Goal: Information Seeking & Learning: Learn about a topic

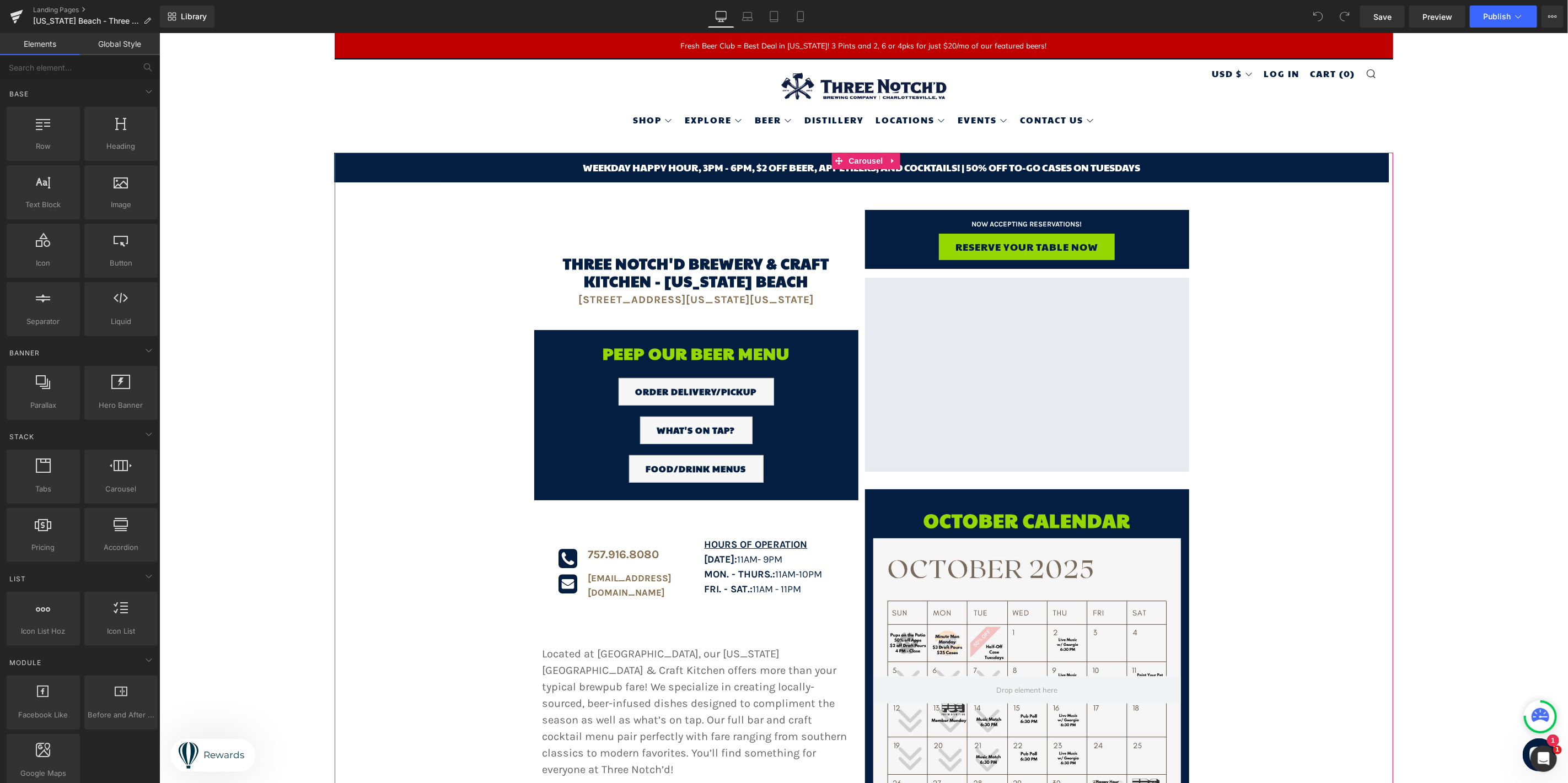
click at [1314, 237] on div "Weekday happy hour, 3pm - 6pm, $2 off beer, appetizers, and cocktails! | 50% of…" at bounding box center [861, 703] width 1054 height 1102
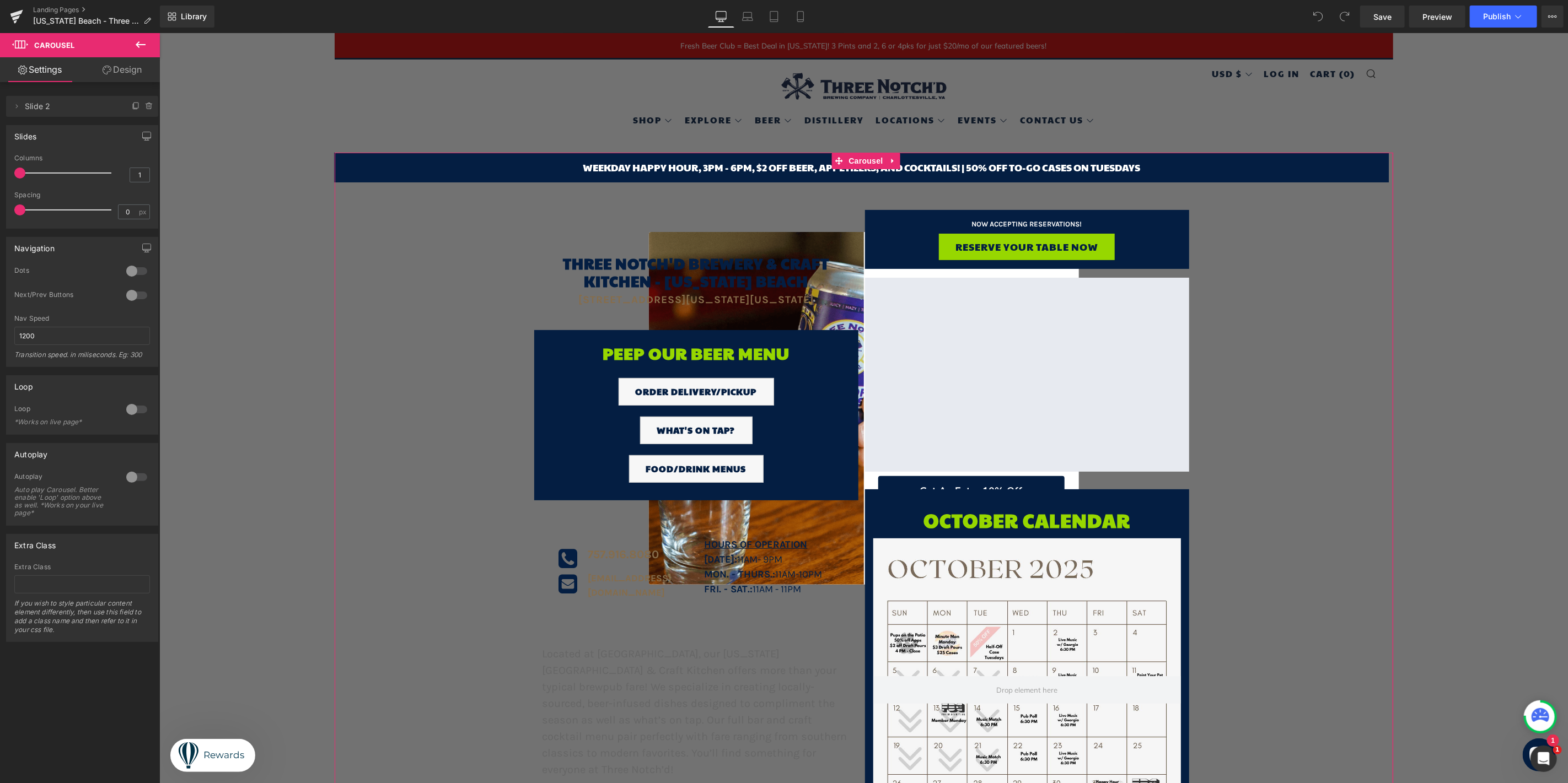
click at [1296, 315] on div "Weekday happy hour, 3pm - 6pm, $2 off beer, appetizers, and cocktails! | 50% of…" at bounding box center [861, 703] width 1054 height 1102
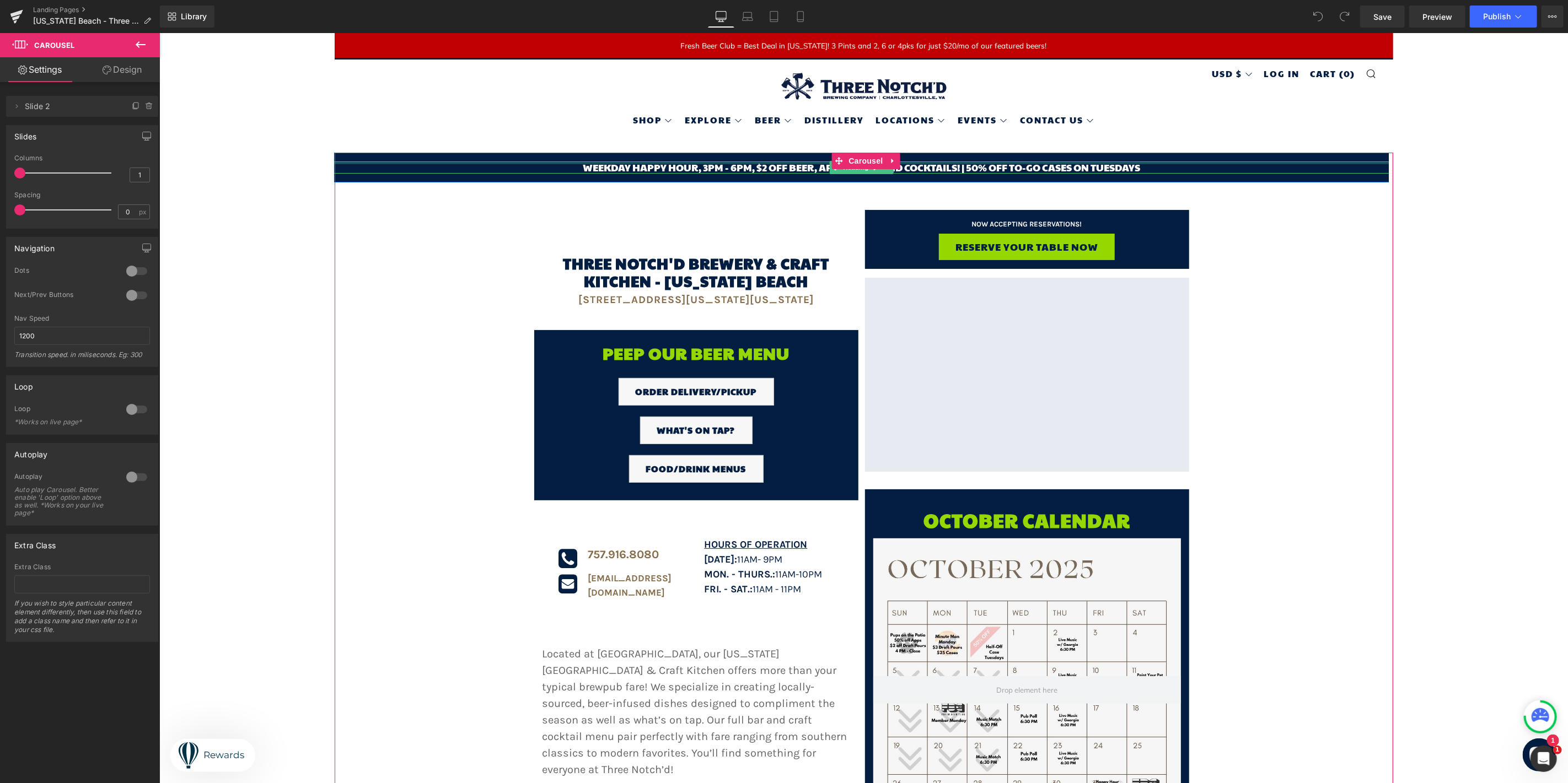
click at [1080, 161] on div at bounding box center [861, 162] width 1409 height 3
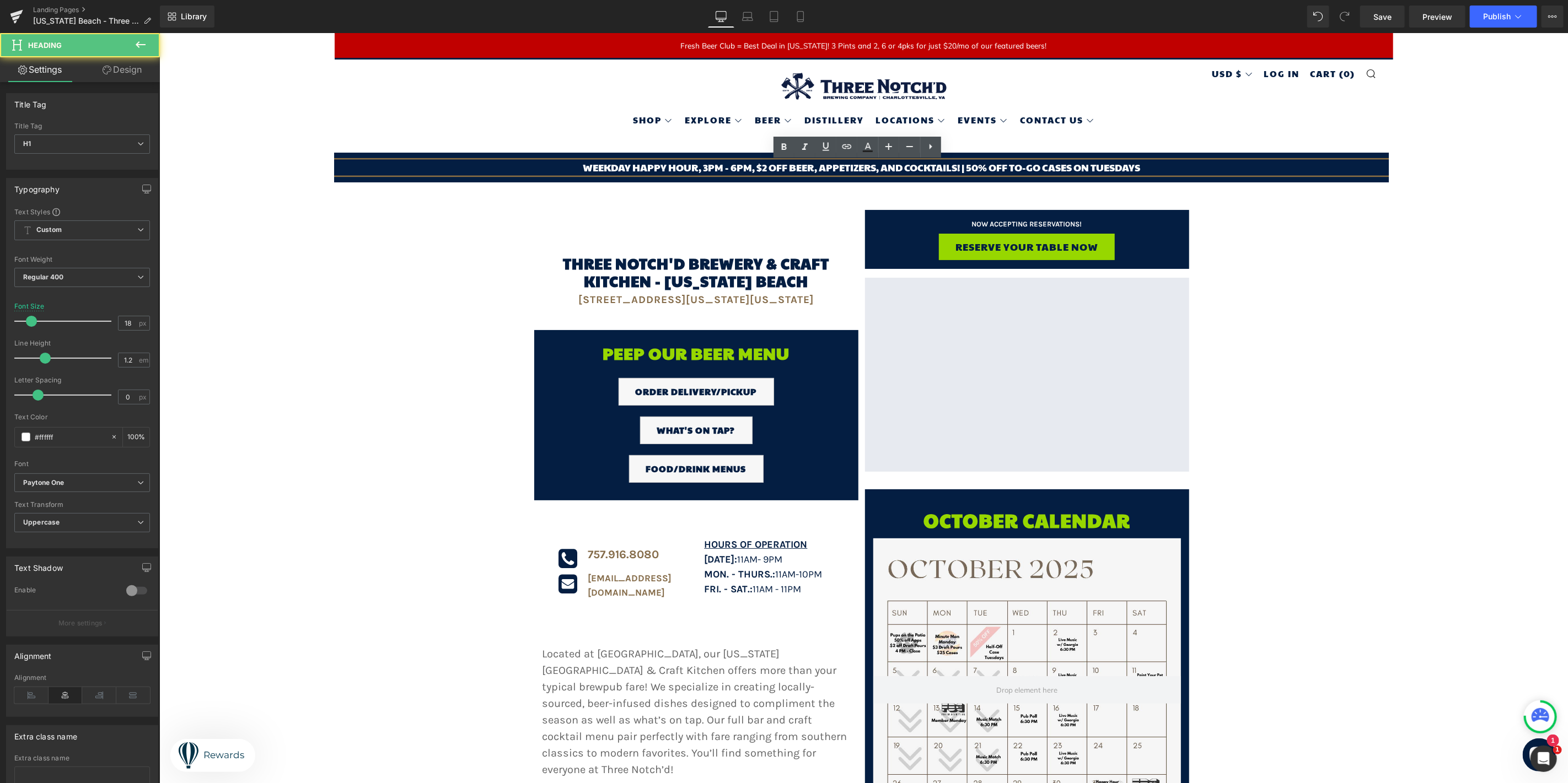
click at [1073, 167] on h1 "Weekday happy hour, 3pm - 6pm, $2 off beer, appetizers, and cocktails! | 50% of…" at bounding box center [861, 167] width 1373 height 12
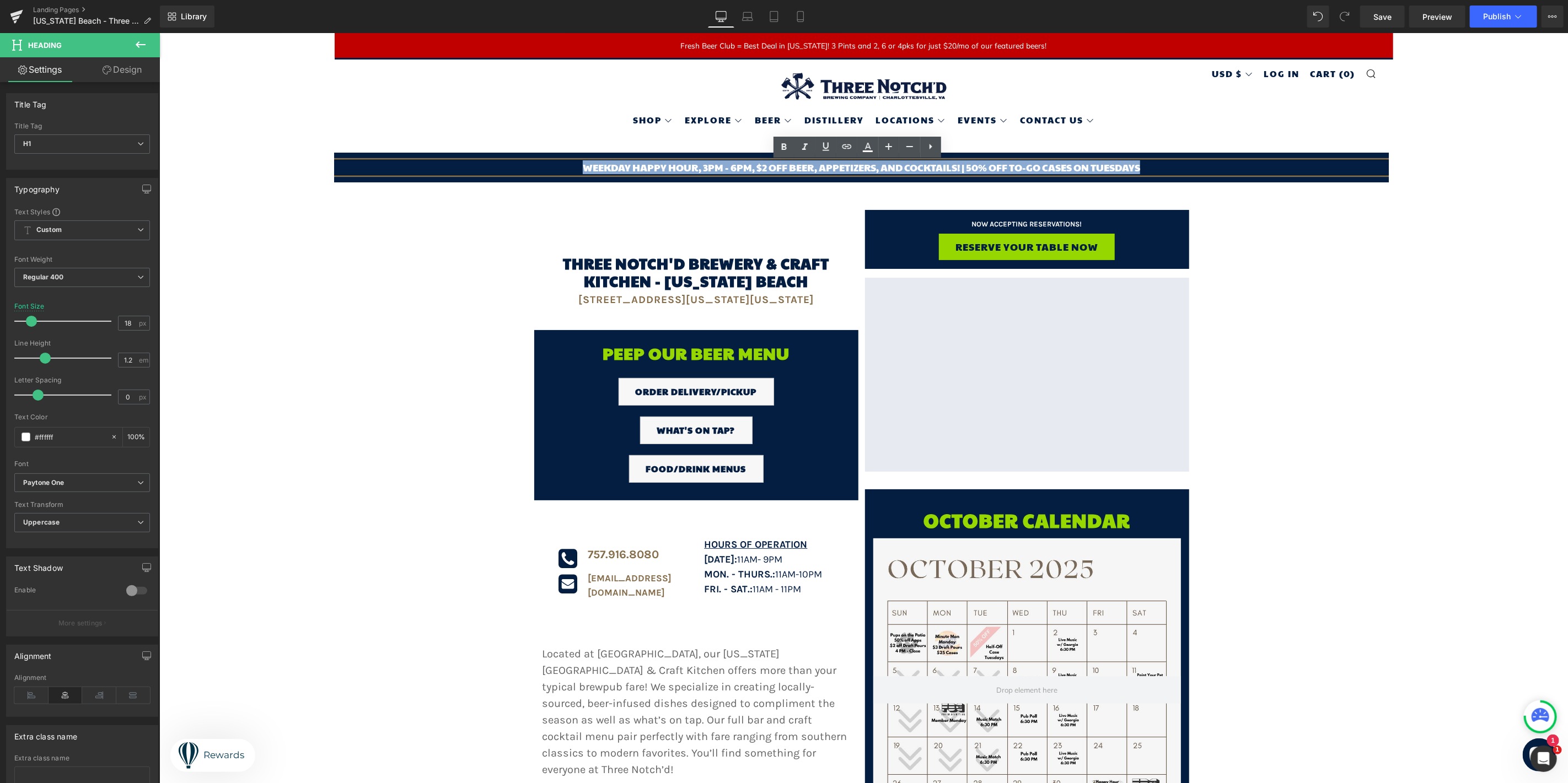
click at [752, 166] on h1 "Weekday happy hour, 3pm - 6pm, $2 off beer, appetizers, and cocktails! | 50% of…" at bounding box center [861, 167] width 1373 height 12
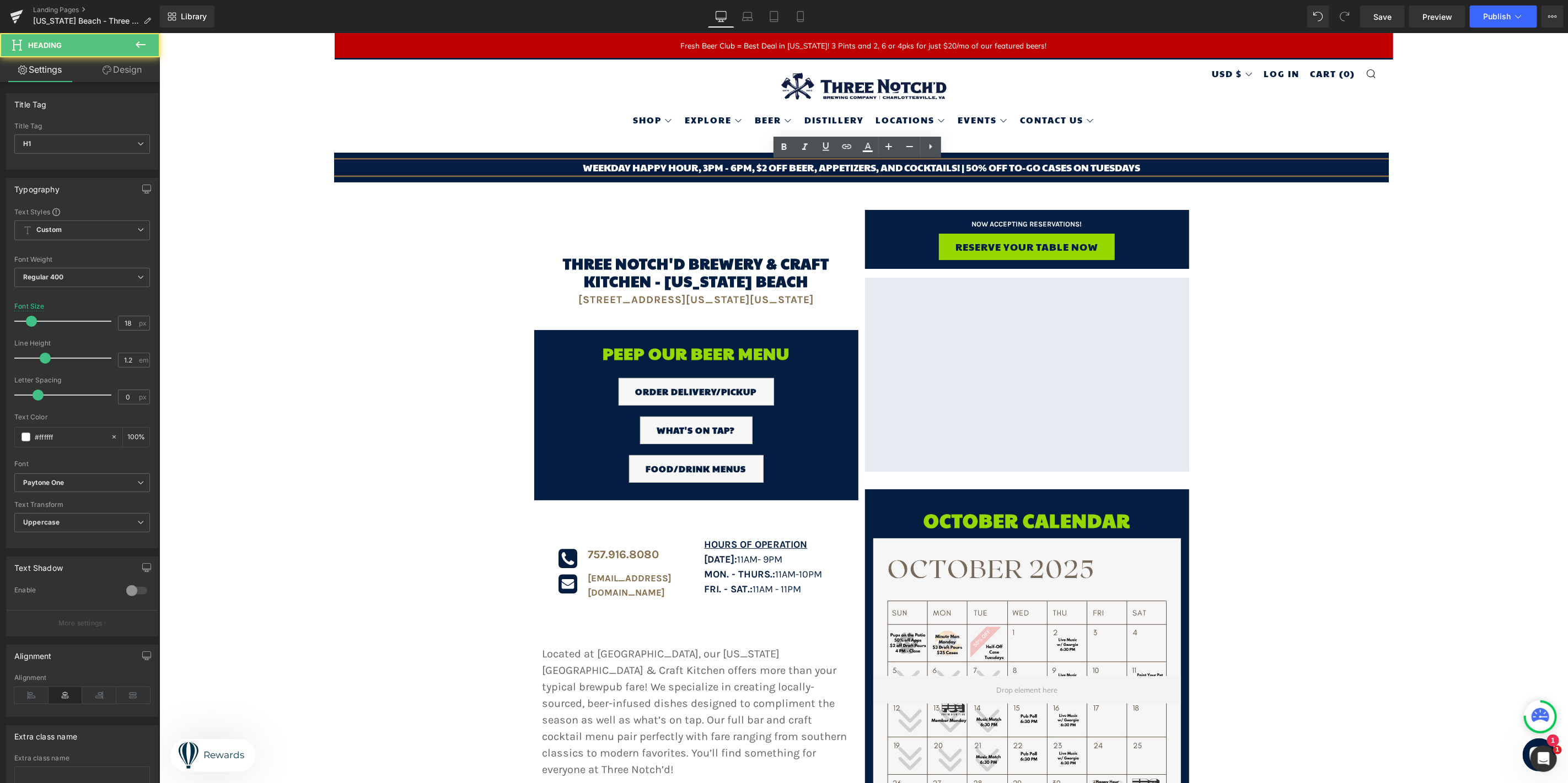
click at [752, 166] on h1 "Weekday happy hour, 3pm - 6pm, $2 off beer, appetizers, and cocktails! | 50% of…" at bounding box center [861, 167] width 1373 height 12
